Goal: Information Seeking & Learning: Learn about a topic

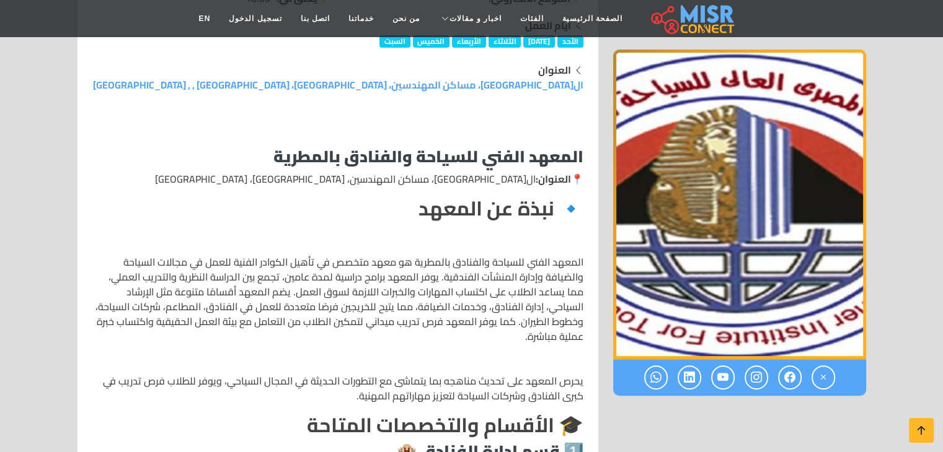
scroll to position [434, 0]
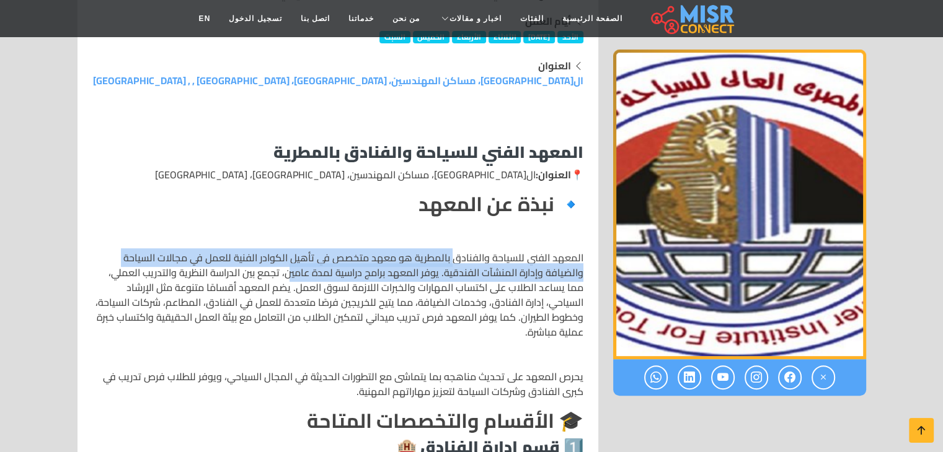
drag, startPoint x: 376, startPoint y: 263, endPoint x: 289, endPoint y: 268, distance: 86.3
click at [290, 268] on p "المعهد الفني للسياحة والفنادق بالمطرية هو معهد متخصص في تأهيل الكوادر الفنية لل…" at bounding box center [337, 294] width 491 height 89
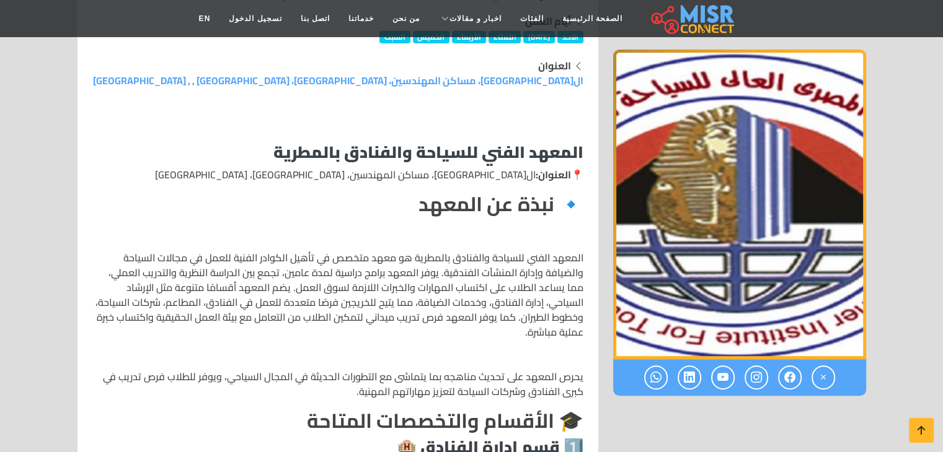
click at [282, 269] on p "المعهد الفني للسياحة والفنادق بالمطرية هو معهد متخصص في تأهيل الكوادر الفنية لل…" at bounding box center [337, 294] width 491 height 89
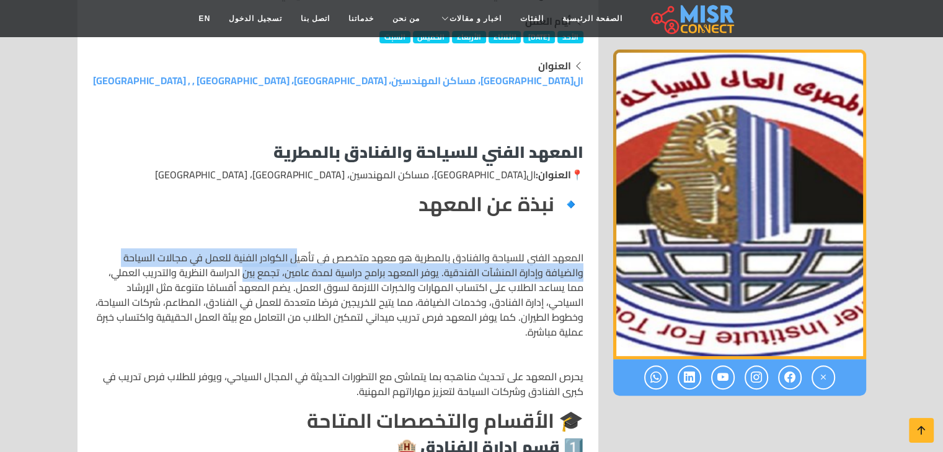
drag, startPoint x: 258, startPoint y: 270, endPoint x: 246, endPoint y: 271, distance: 11.8
click at [246, 271] on p "المعهد الفني للسياحة والفنادق بالمطرية هو معهد متخصص في تأهيل الكوادر الفنية لل…" at bounding box center [337, 294] width 491 height 89
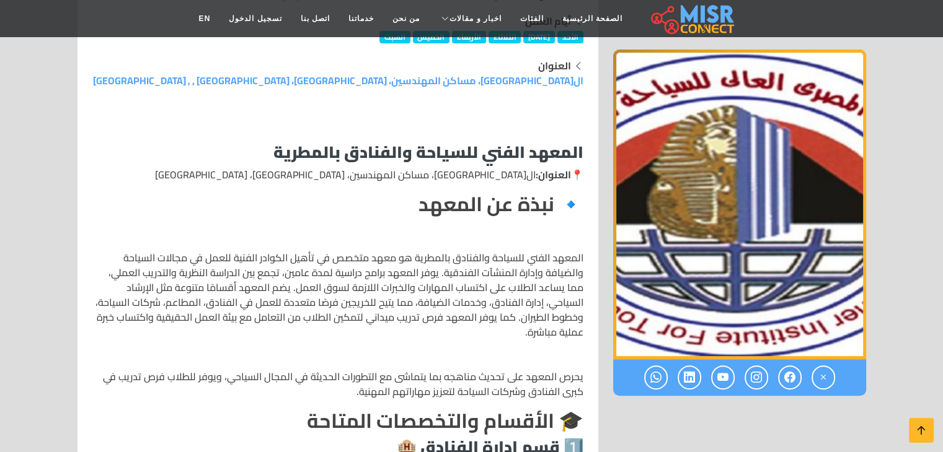
click at [231, 270] on p "المعهد الفني للسياحة والفنادق بالمطرية هو معهد متخصص في تأهيل الكوادر الفنية لل…" at bounding box center [337, 294] width 491 height 89
click at [193, 258] on p "المعهد الفني للسياحة والفنادق بالمطرية هو معهد متخصص في تأهيل الكوادر الفنية لل…" at bounding box center [337, 294] width 491 height 89
drag, startPoint x: 547, startPoint y: 274, endPoint x: 523, endPoint y: 273, distance: 24.2
click at [536, 273] on p "المعهد الفني للسياحة والفنادق بالمطرية هو معهد متخصص في تأهيل الكوادر الفنية لل…" at bounding box center [337, 294] width 491 height 89
click at [476, 275] on p "المعهد الفني للسياحة والفنادق بالمطرية هو معهد متخصص في تأهيل الكوادر الفنية لل…" at bounding box center [337, 294] width 491 height 89
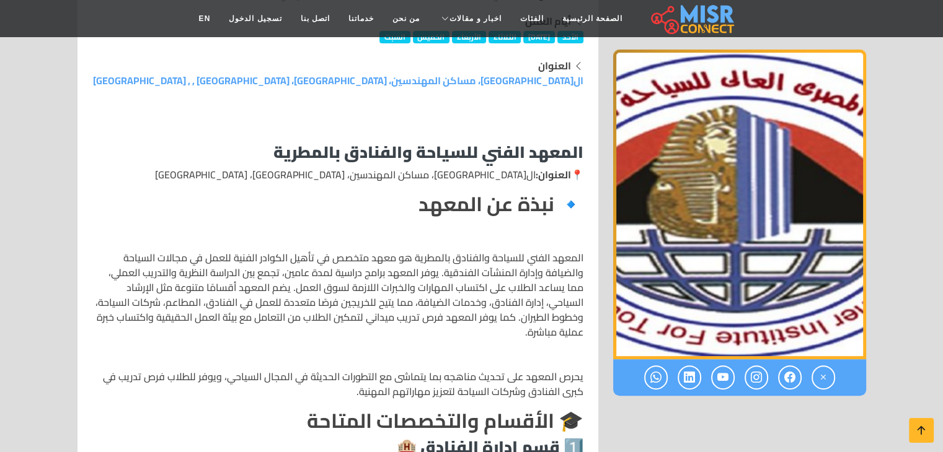
click at [425, 271] on p "المعهد الفني للسياحة والفنادق بالمطرية هو معهد متخصص في تأهيل الكوادر الفنية لل…" at bounding box center [337, 294] width 491 height 89
click at [327, 281] on p "المعهد الفني للسياحة والفنادق بالمطرية هو معهد متخصص في تأهيل الكوادر الفنية لل…" at bounding box center [337, 294] width 491 height 89
